Goal: Submit feedback/report problem: Submit feedback/report problem

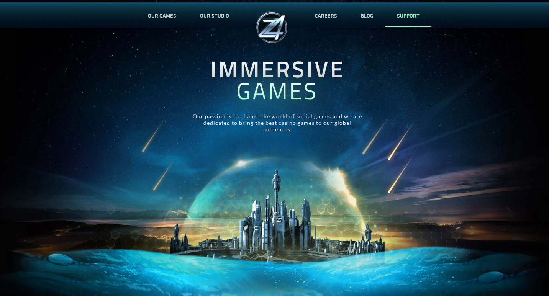
click at [411, 15] on link "SUPPORT" at bounding box center [408, 15] width 46 height 25
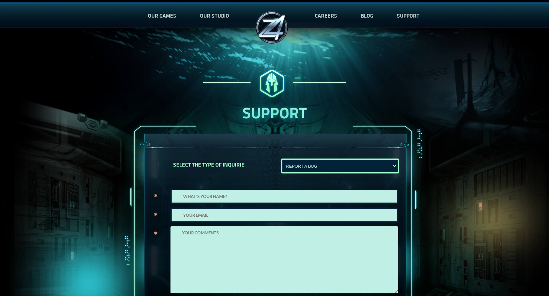
click at [213, 240] on textarea at bounding box center [283, 259] width 227 height 67
paste textarea "Wikipedia is considered to be the World’s most significant tool for reference m…"
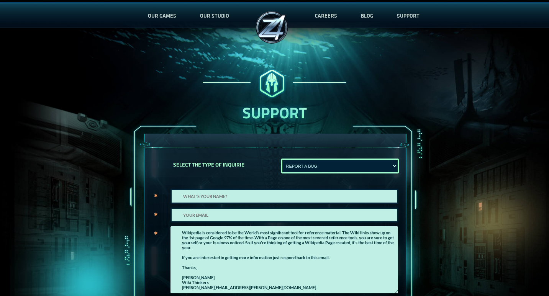
scroll to position [7, 0]
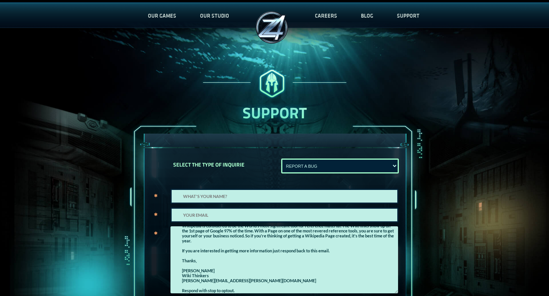
type textarea "Wikipedia is considered to be the World’s most significant tool for reference m…"
click at [196, 217] on input "text" at bounding box center [284, 214] width 228 height 15
type input "[PERSON_NAME][EMAIL_ADDRESS][PERSON_NAME][DOMAIN_NAME]"
click at [223, 274] on textarea "Wikipedia is considered to be the World’s most significant tool for reference m…" at bounding box center [283, 259] width 227 height 67
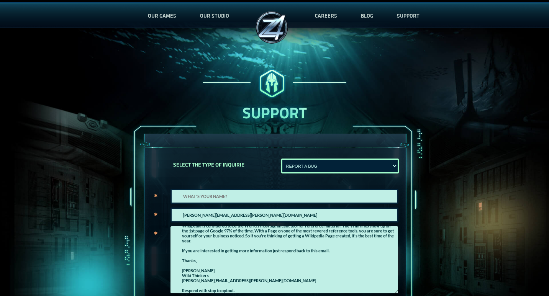
click at [219, 272] on textarea "Wikipedia is considered to be the World’s most significant tool for reference m…" at bounding box center [283, 259] width 227 height 67
click at [193, 203] on input "text" at bounding box center [284, 196] width 228 height 15
paste input "[PERSON_NAME]"
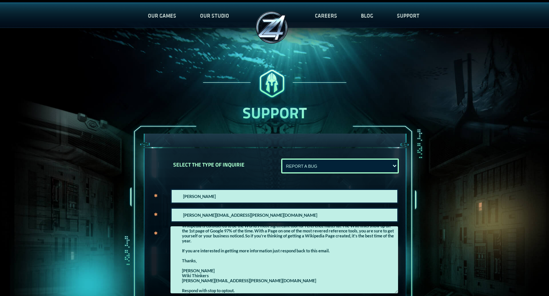
type input "[PERSON_NAME]"
click at [223, 253] on textarea "Wikipedia is considered to be the World’s most significant tool for reference m…" at bounding box center [283, 259] width 227 height 67
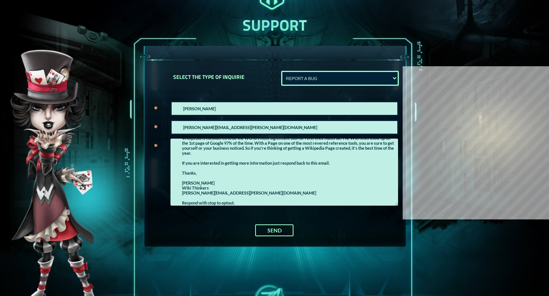
scroll to position [102, 0]
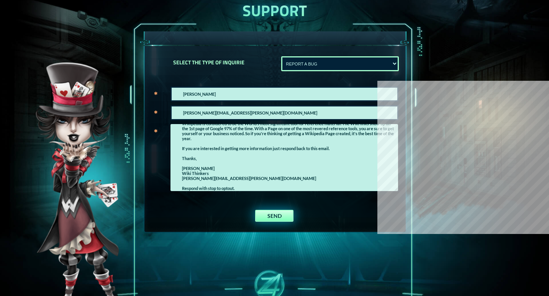
click at [271, 216] on button "SEND" at bounding box center [274, 216] width 38 height 12
click at [308, 75] on div "REPORT A BUG Show error Not Show message" at bounding box center [339, 64] width 131 height 26
click at [303, 70] on select "REPORT A BUG Show error Not Show message" at bounding box center [340, 63] width 118 height 15
select select "Not Show message"
click at [281, 56] on select "REPORT A BUG Show error Not Show message" at bounding box center [340, 63] width 118 height 15
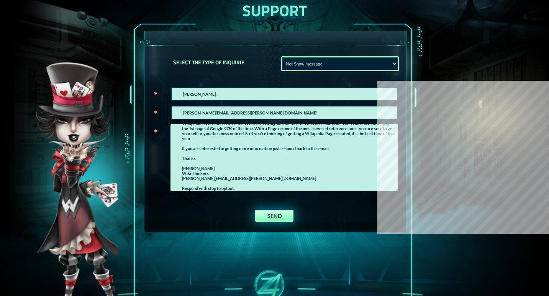
click at [277, 214] on button "SEND" at bounding box center [274, 216] width 38 height 12
